Goal: Information Seeking & Learning: Learn about a topic

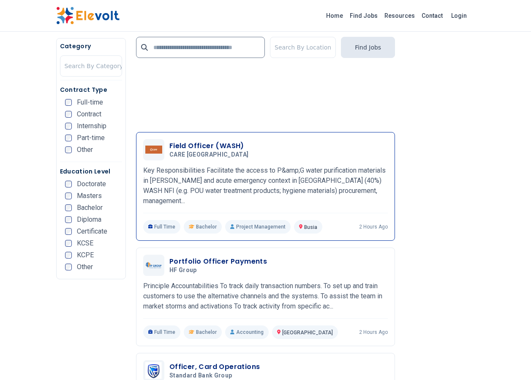
scroll to position [1437, 0]
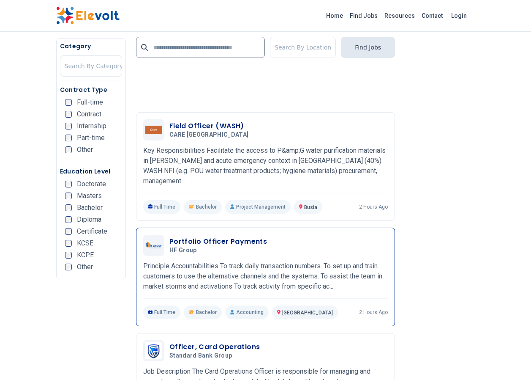
click at [244, 261] on p "Principle Accountabilities To track daily transaction numbers. To set up and tr…" at bounding box center [265, 276] width 245 height 30
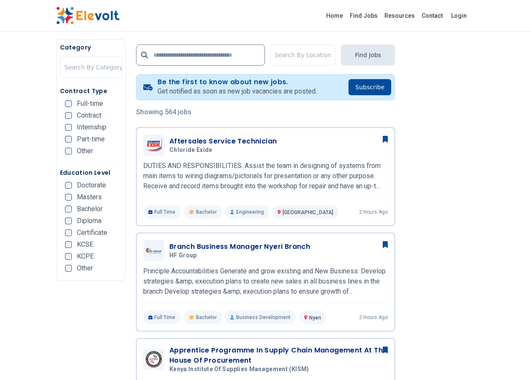
scroll to position [169, 0]
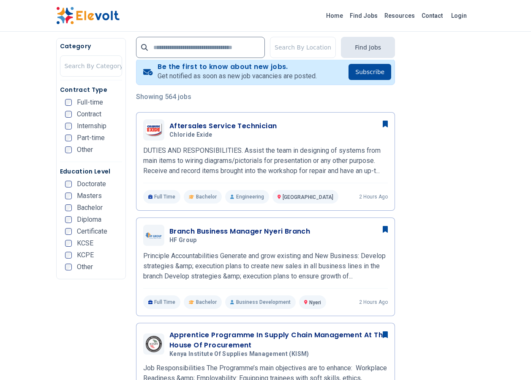
click at [98, 100] on span "Full-time" at bounding box center [90, 102] width 26 height 7
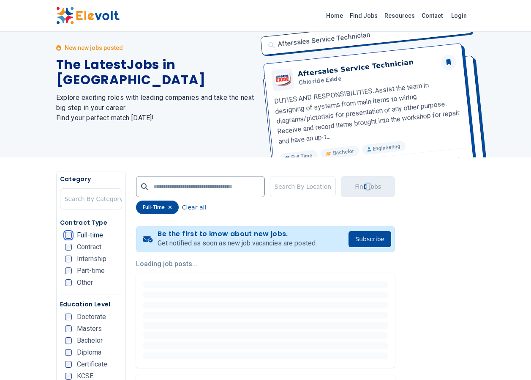
scroll to position [0, 0]
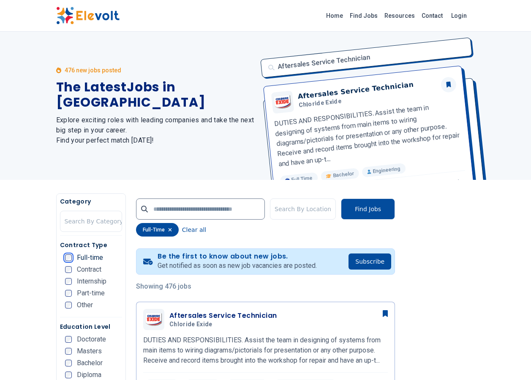
scroll to position [42, 0]
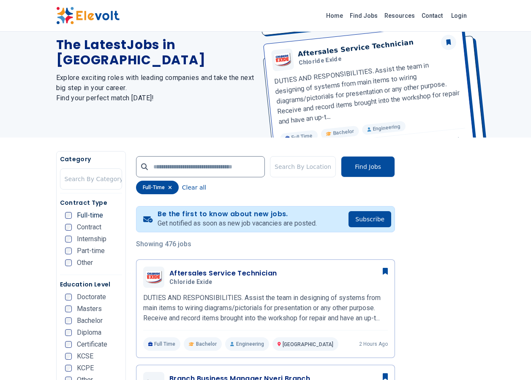
click at [86, 320] on span "Bachelor" at bounding box center [90, 320] width 26 height 7
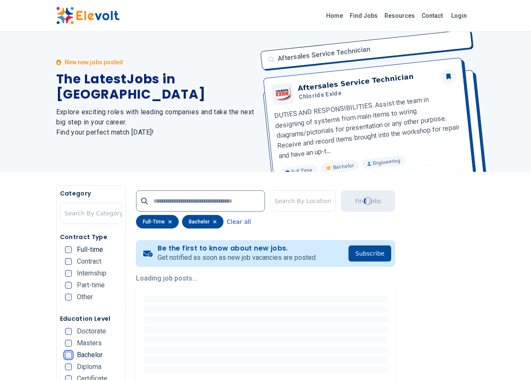
scroll to position [0, 0]
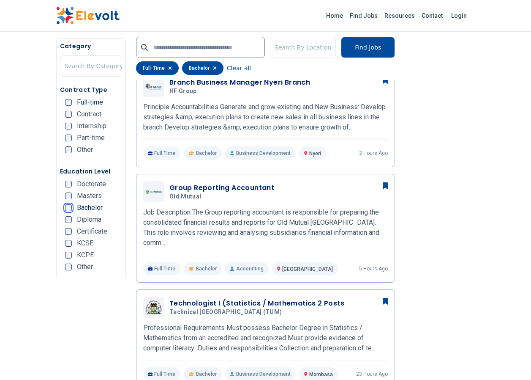
scroll to position [381, 0]
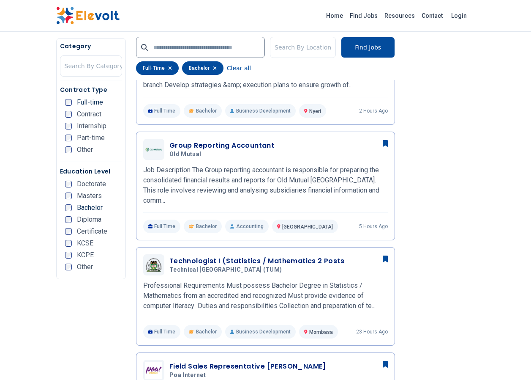
click at [82, 242] on span "KCSE" at bounding box center [85, 243] width 16 height 7
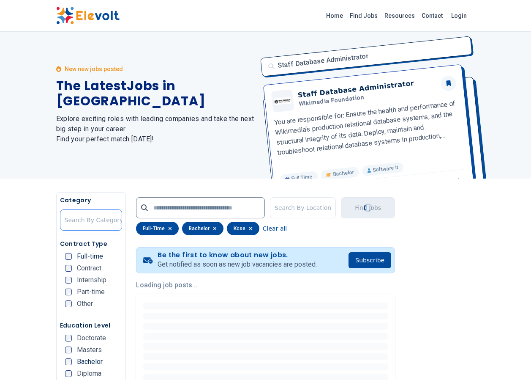
scroll to position [0, 0]
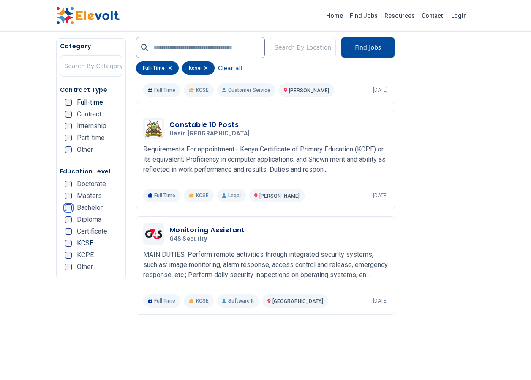
scroll to position [338, 0]
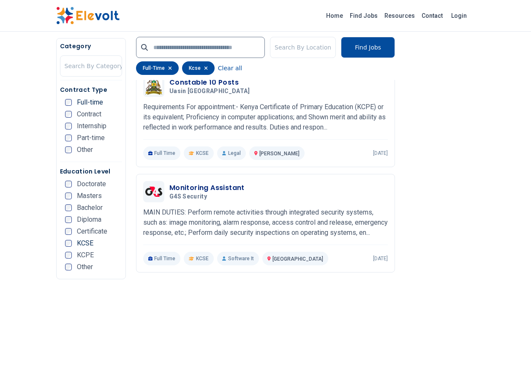
click at [94, 230] on span "Certificate" at bounding box center [92, 231] width 30 height 7
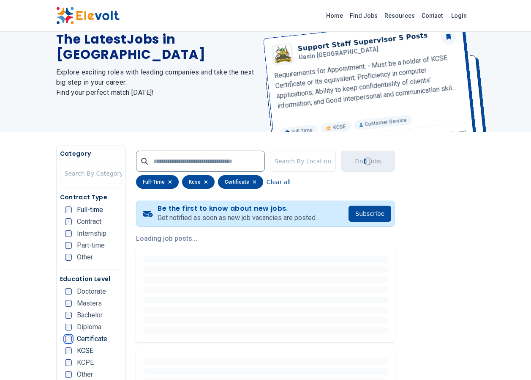
scroll to position [0, 0]
